Goal: Transaction & Acquisition: Purchase product/service

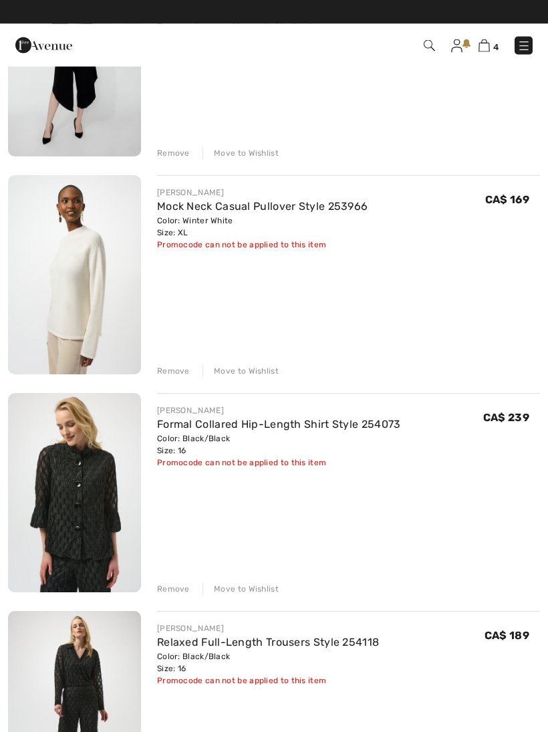
scroll to position [241, 0]
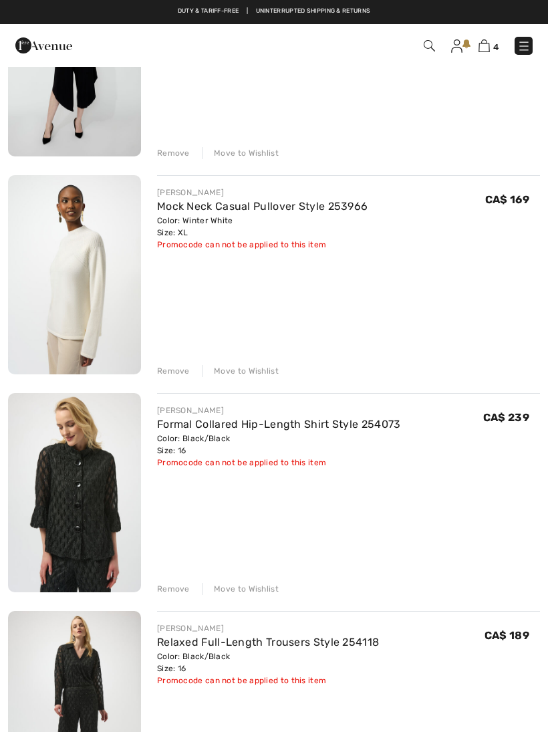
click at [82, 490] on img at bounding box center [74, 492] width 133 height 199
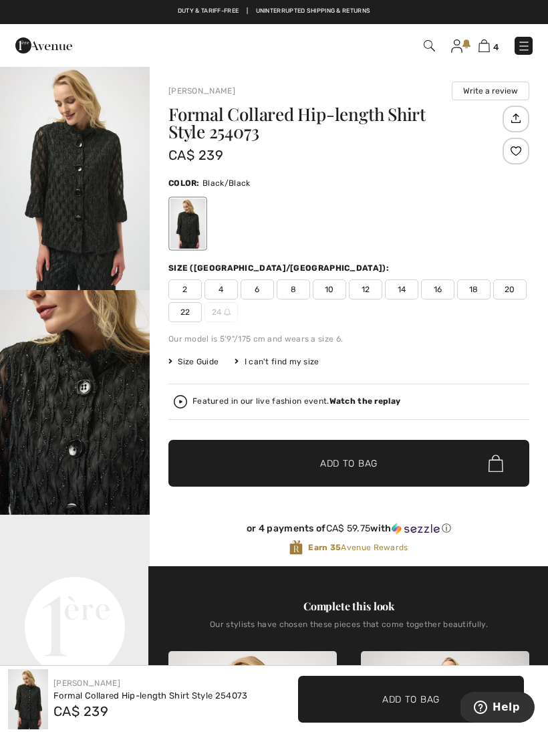
click at [106, 453] on img "2 / 5" at bounding box center [75, 402] width 150 height 225
click at [102, 454] on img "2 / 5" at bounding box center [75, 402] width 150 height 225
click at [487, 43] on img at bounding box center [484, 45] width 11 height 13
click at [488, 44] on img at bounding box center [484, 45] width 11 height 13
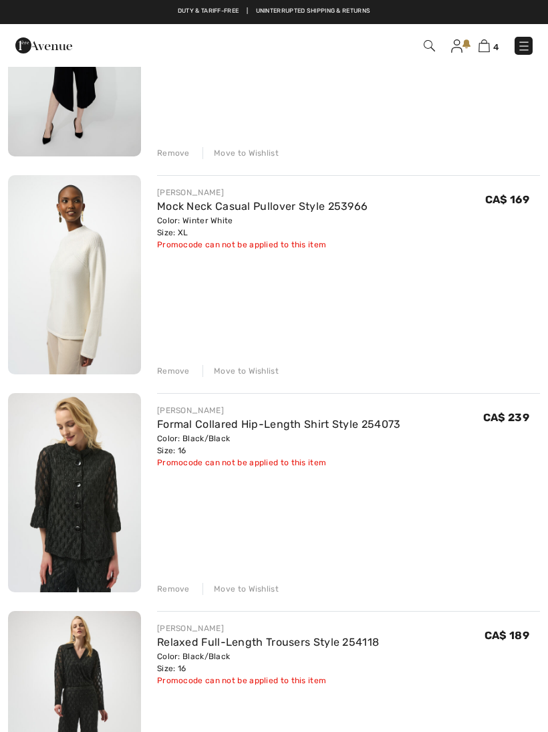
click at [174, 593] on div "Remove" at bounding box center [173, 589] width 33 height 12
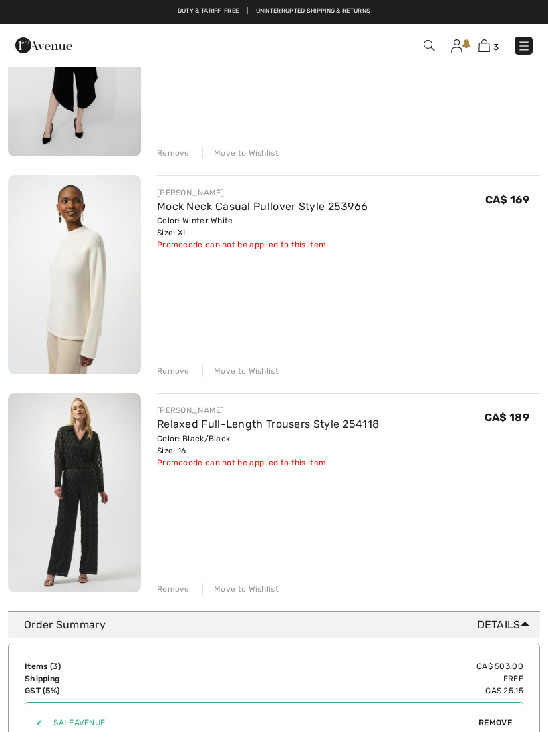
click at [173, 592] on div "Remove" at bounding box center [173, 589] width 33 height 12
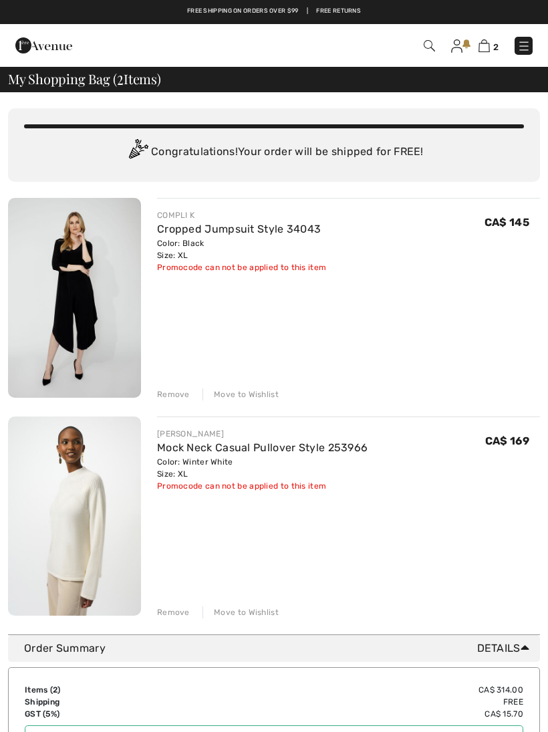
click at [63, 305] on img at bounding box center [74, 298] width 133 height 200
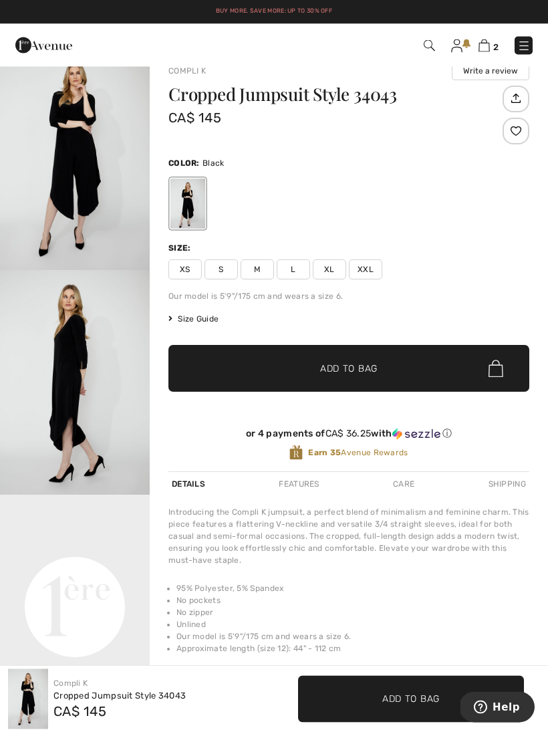
scroll to position [20, 0]
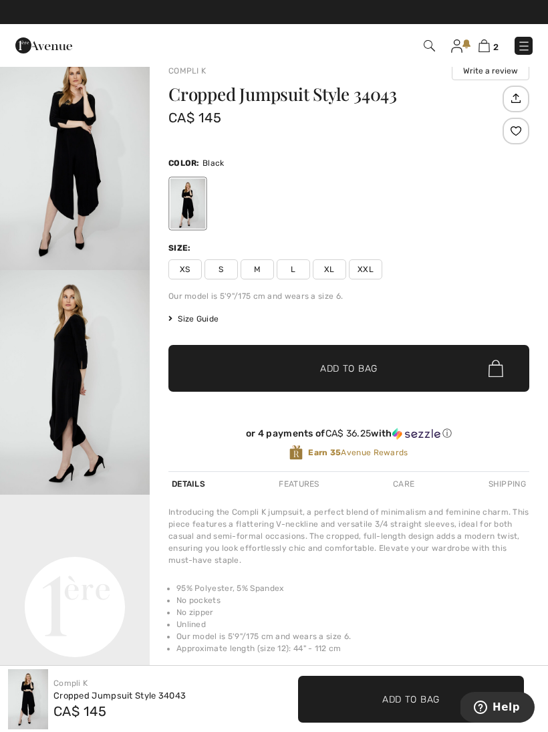
click at [203, 303] on div "Cropped Jumpsuit Style 34043 CA$ 145 Color: Black Size: XS S M L XL XXL Our mod…" at bounding box center [348, 279] width 361 height 386
click at [192, 318] on span "Size Guide" at bounding box center [193, 319] width 50 height 12
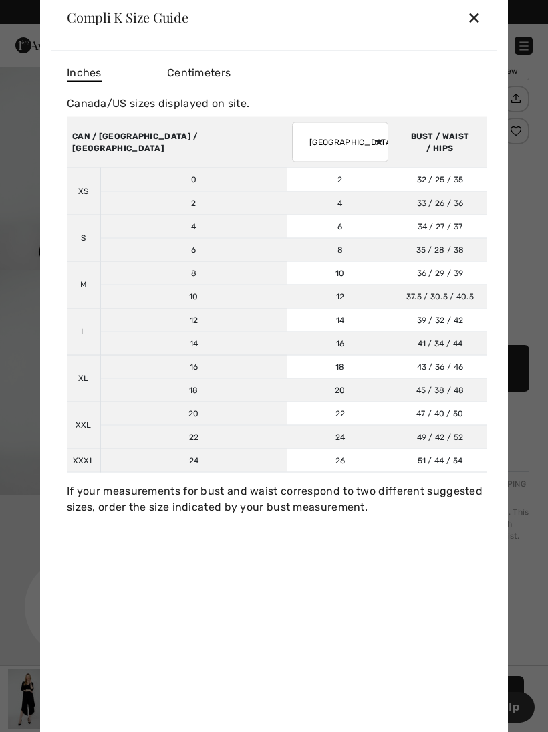
click at [468, 12] on div "✕" at bounding box center [474, 17] width 14 height 28
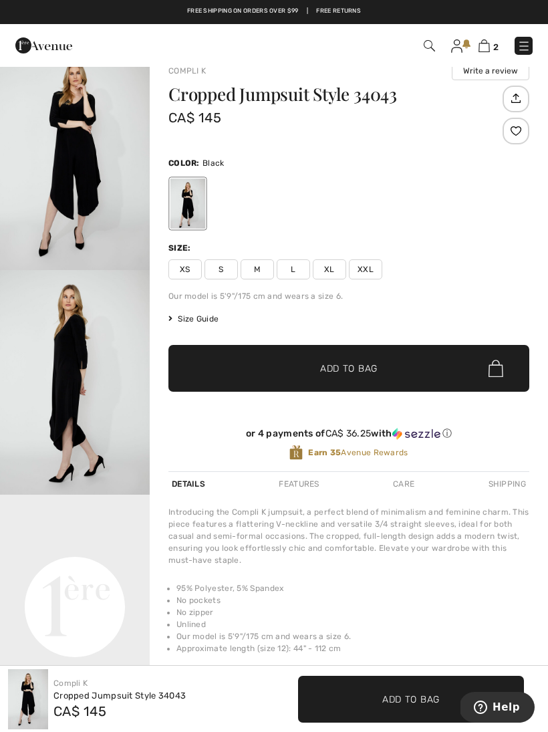
click at [296, 269] on span "L" at bounding box center [293, 269] width 33 height 20
click at [362, 366] on span "Add to Bag" at bounding box center [348, 369] width 57 height 14
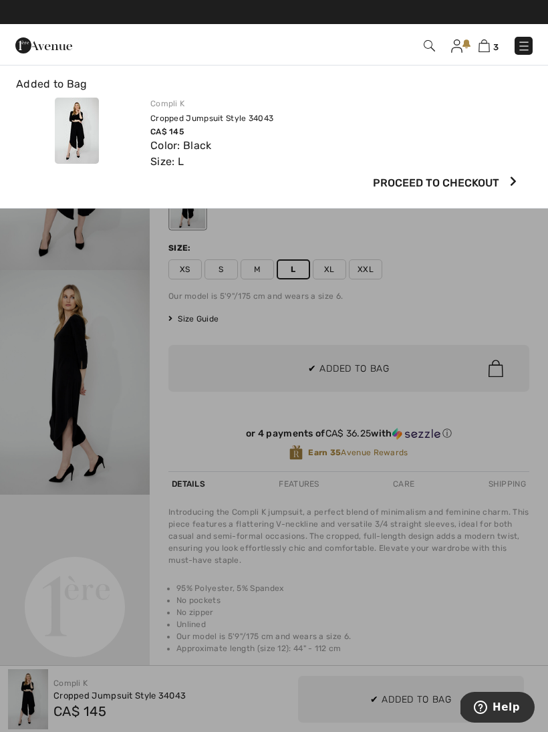
scroll to position [0, 0]
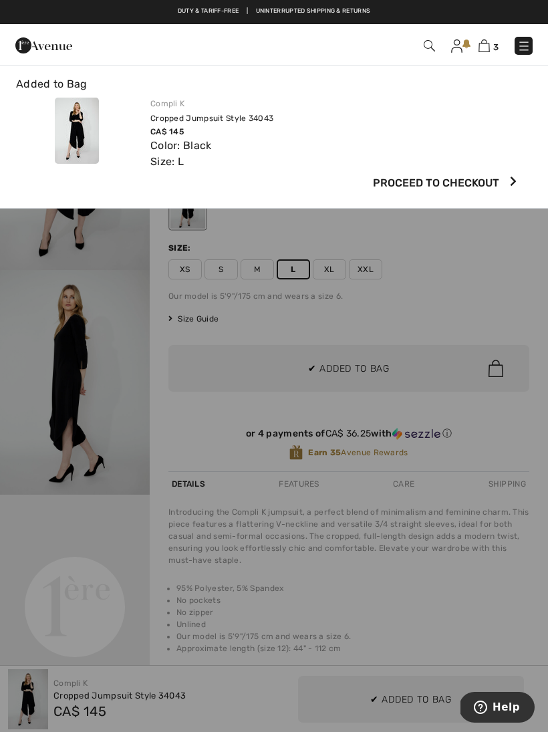
click at [480, 41] on img at bounding box center [484, 45] width 11 height 13
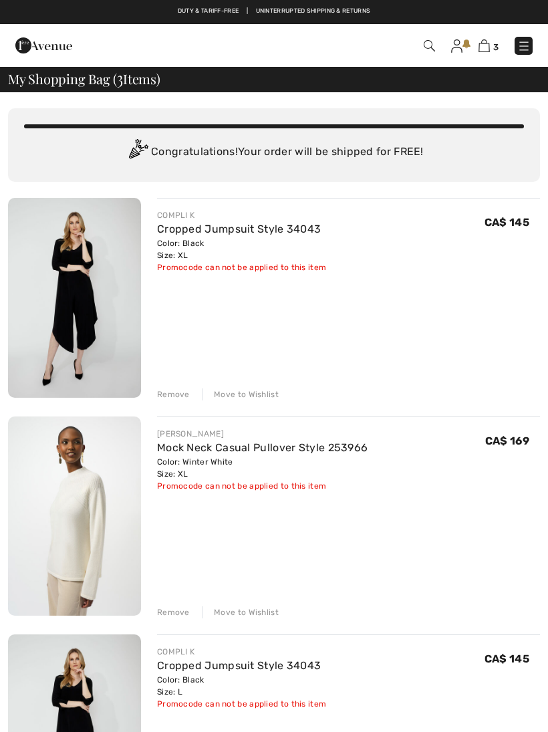
click at [175, 398] on div "Remove" at bounding box center [173, 394] width 33 height 12
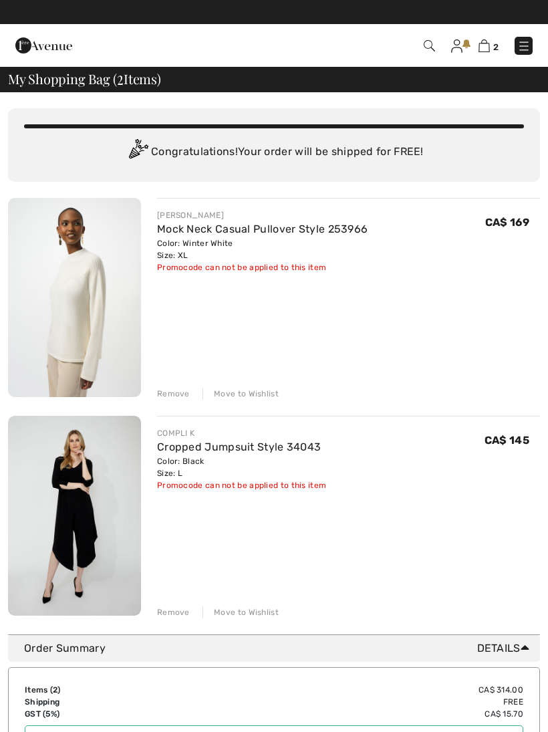
click at [87, 306] on img at bounding box center [74, 297] width 133 height 199
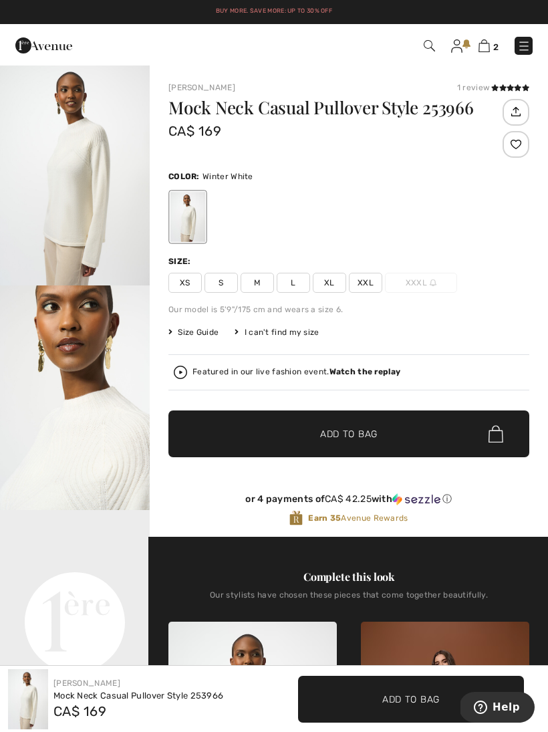
scroll to position [4, 0]
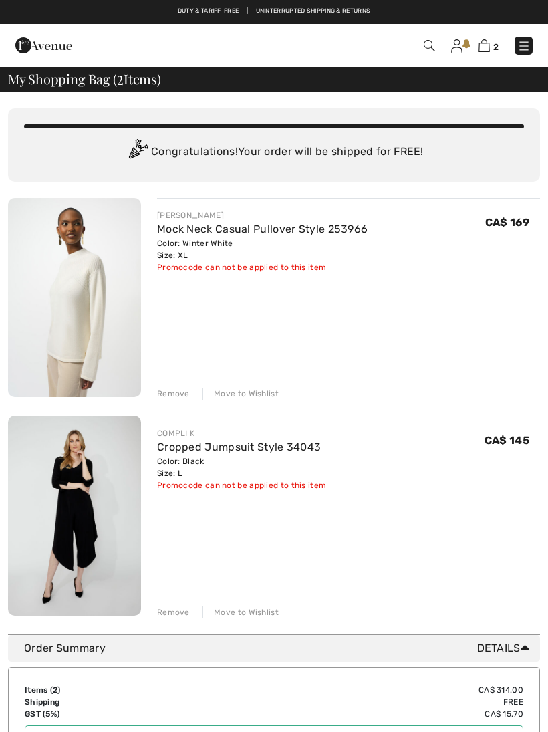
click at [171, 394] on div "Remove" at bounding box center [173, 394] width 33 height 12
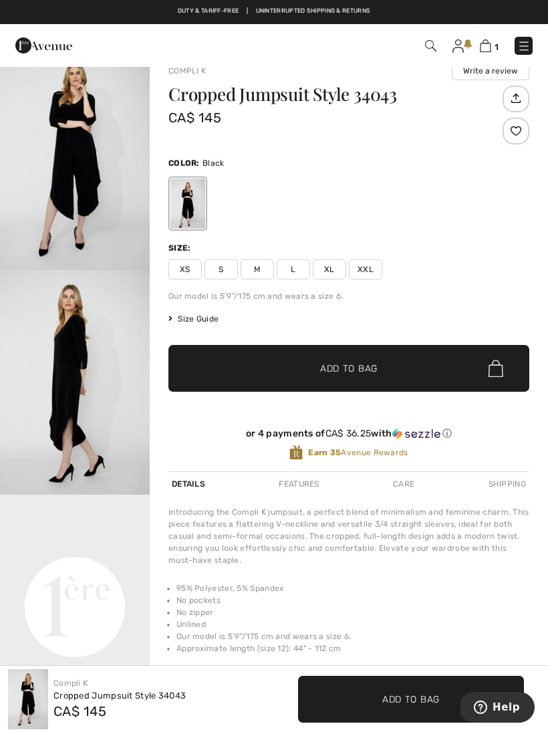
click at [526, 43] on img at bounding box center [523, 45] width 13 height 13
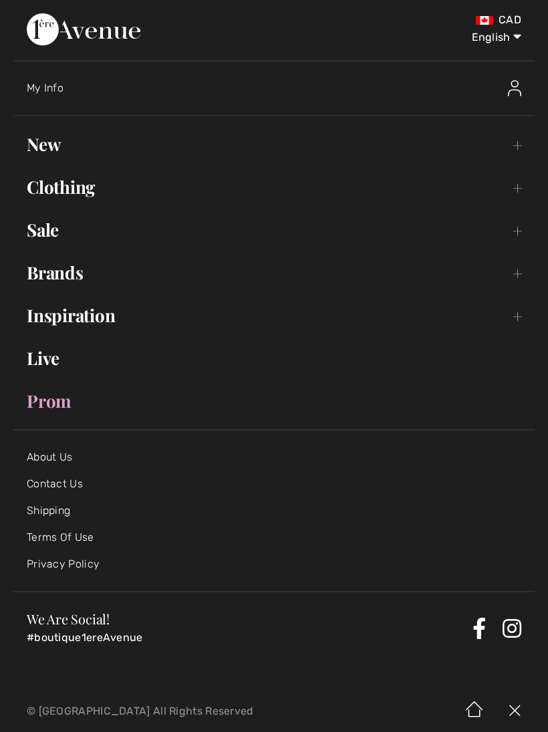
click at [73, 185] on link "Clothing Toggle submenu" at bounding box center [273, 186] width 521 height 29
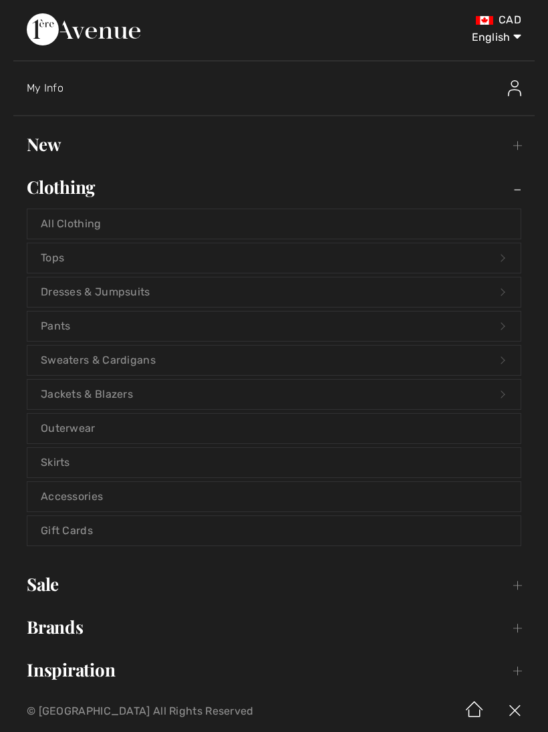
click at [47, 259] on link "Tops Open submenu" at bounding box center [273, 257] width 493 height 29
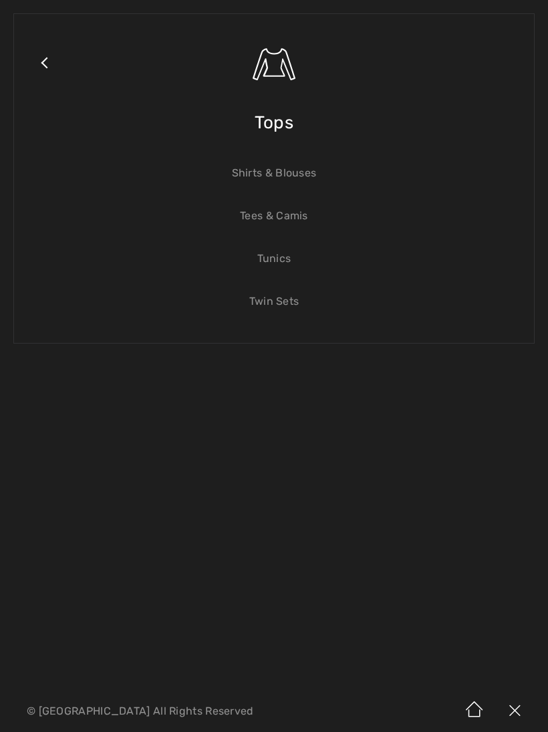
click at [279, 254] on link "Tunics" at bounding box center [273, 258] width 493 height 29
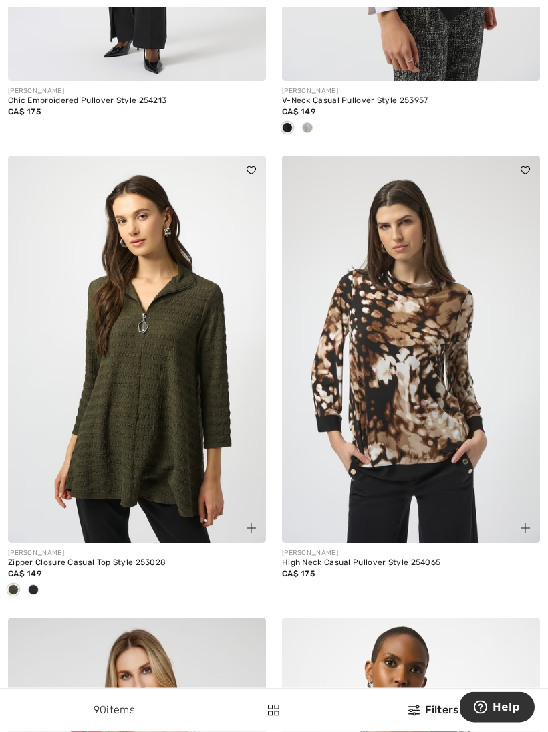
scroll to position [969, 0]
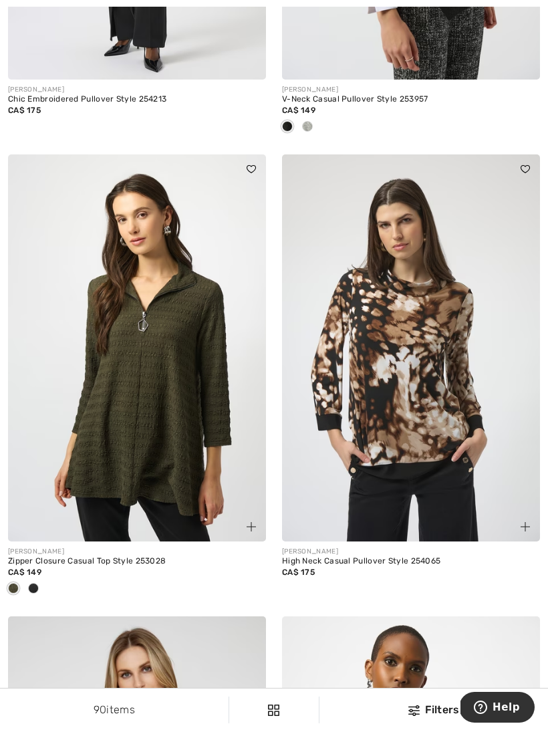
click at [35, 583] on span at bounding box center [33, 588] width 11 height 11
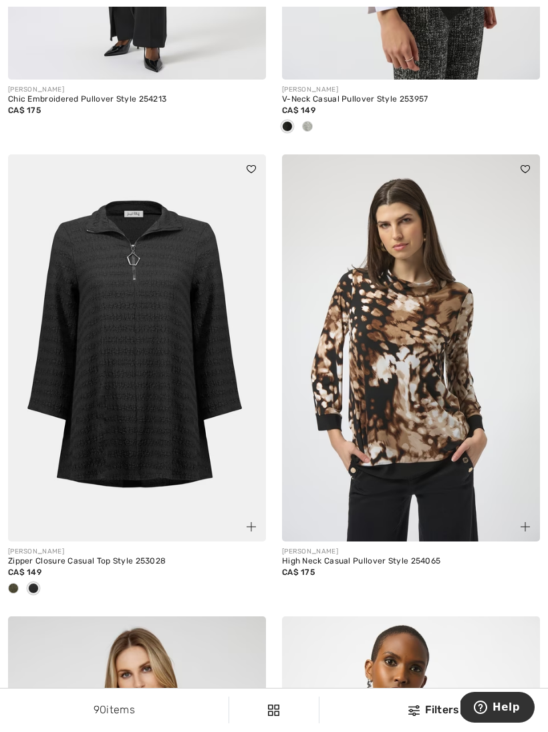
click at [151, 436] on img at bounding box center [137, 347] width 258 height 387
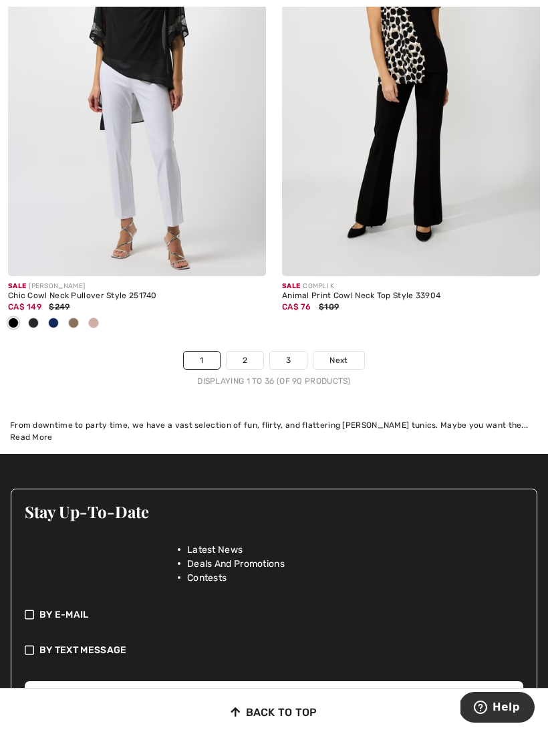
scroll to position [8244, 0]
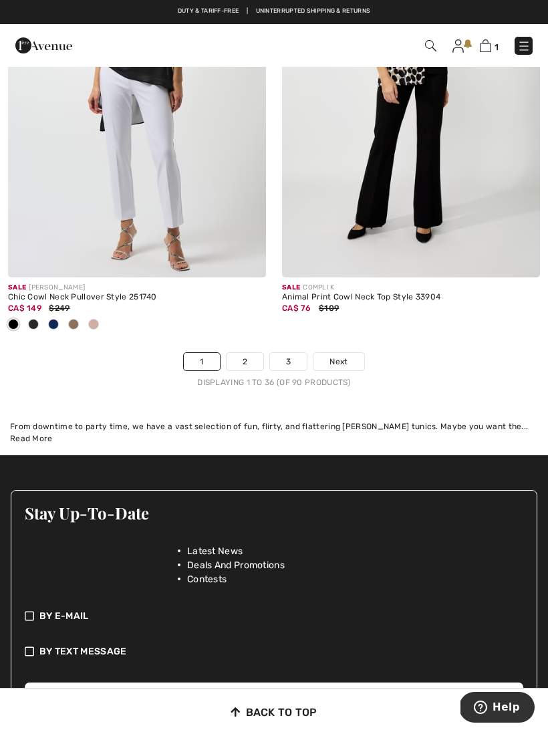
click at [251, 354] on link "2" at bounding box center [245, 361] width 37 height 17
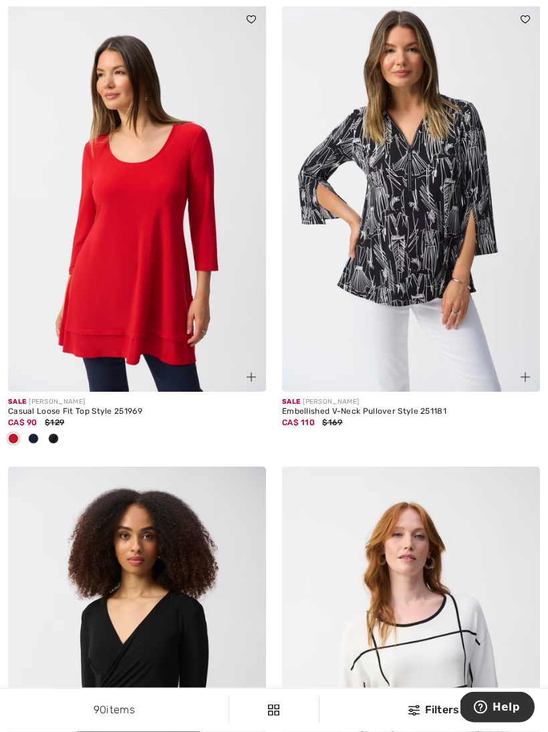
scroll to position [657, 0]
click at [174, 300] on img at bounding box center [137, 198] width 258 height 387
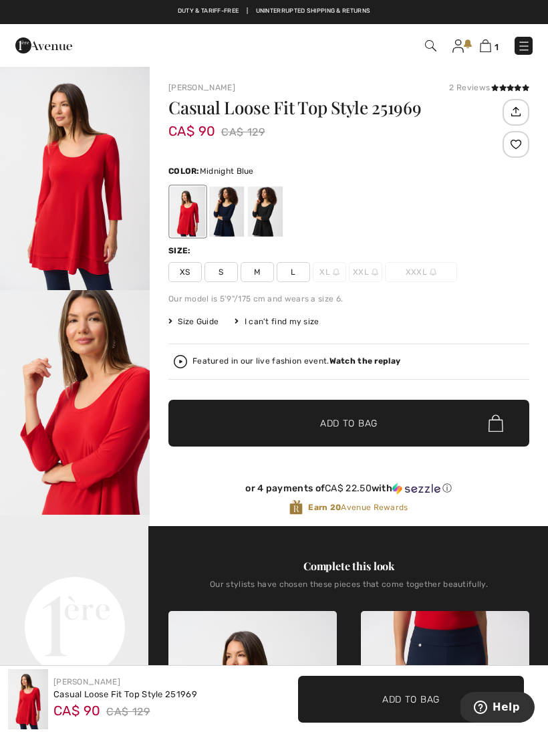
click at [222, 213] on div at bounding box center [226, 211] width 35 height 50
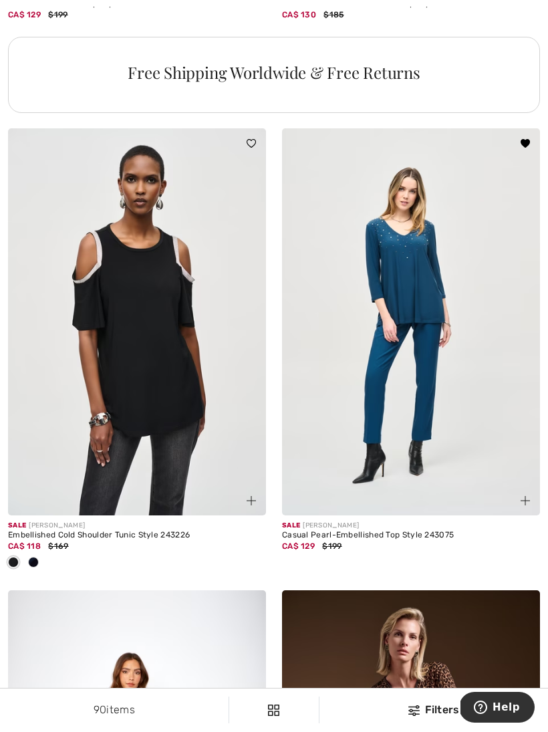
scroll to position [2912, 0]
click at [421, 317] on img at bounding box center [411, 321] width 258 height 387
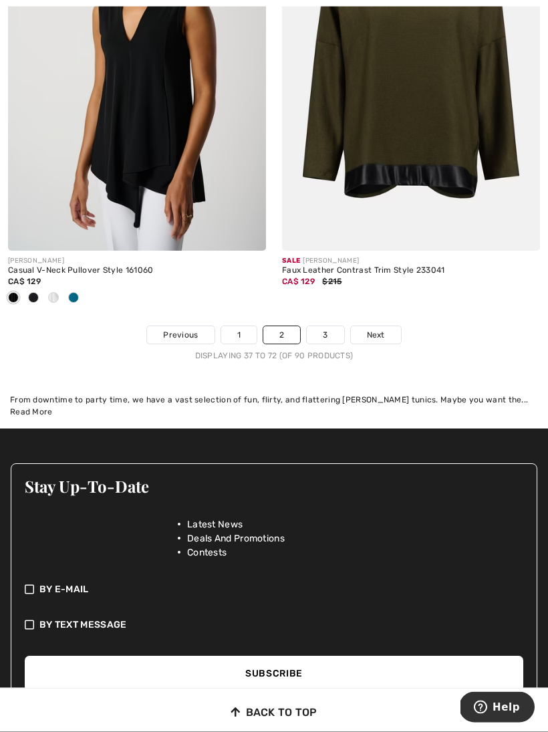
scroll to position [8314, 0]
click at [325, 326] on link "3" at bounding box center [325, 334] width 37 height 17
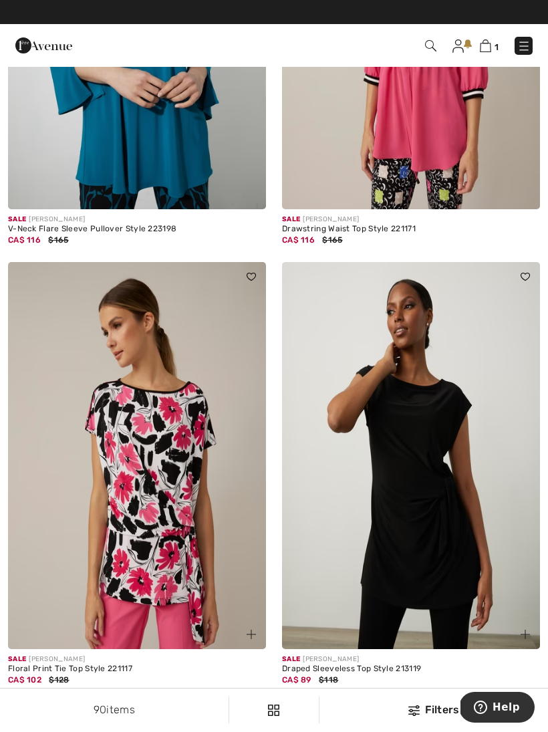
scroll to position [3138, 0]
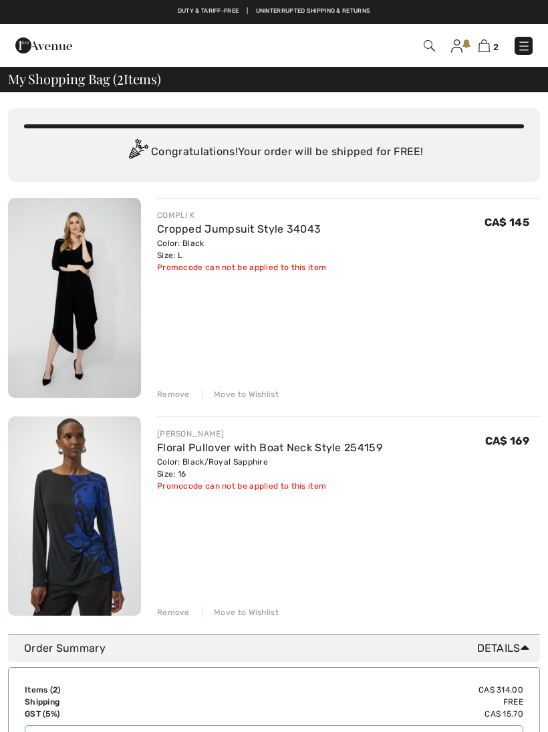
click at [170, 612] on div "Remove" at bounding box center [173, 612] width 33 height 12
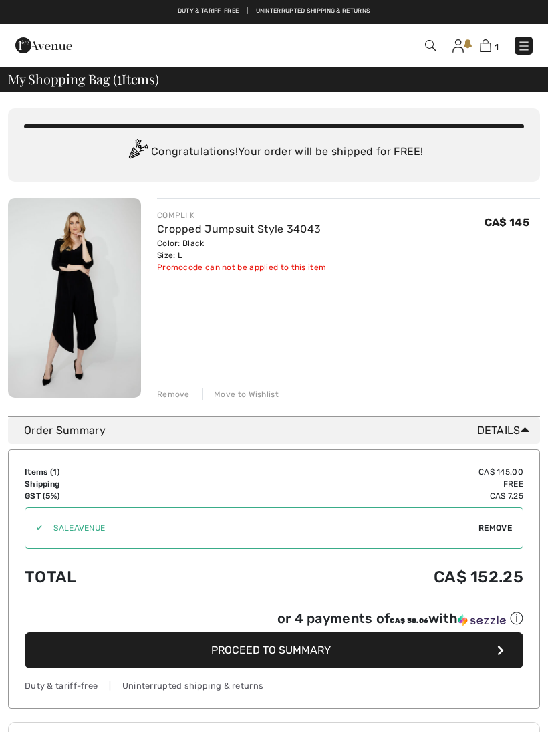
click at [303, 655] on span "Proceed to Summary" at bounding box center [271, 650] width 120 height 13
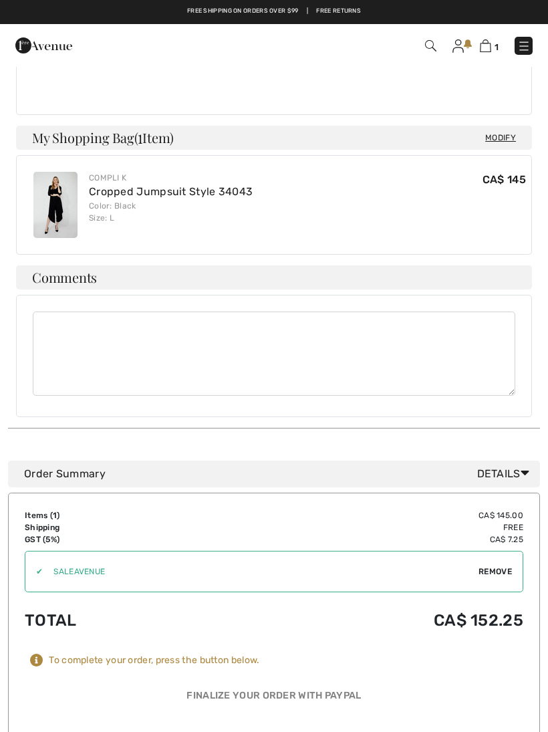
scroll to position [523, 0]
